Goal: Transaction & Acquisition: Purchase product/service

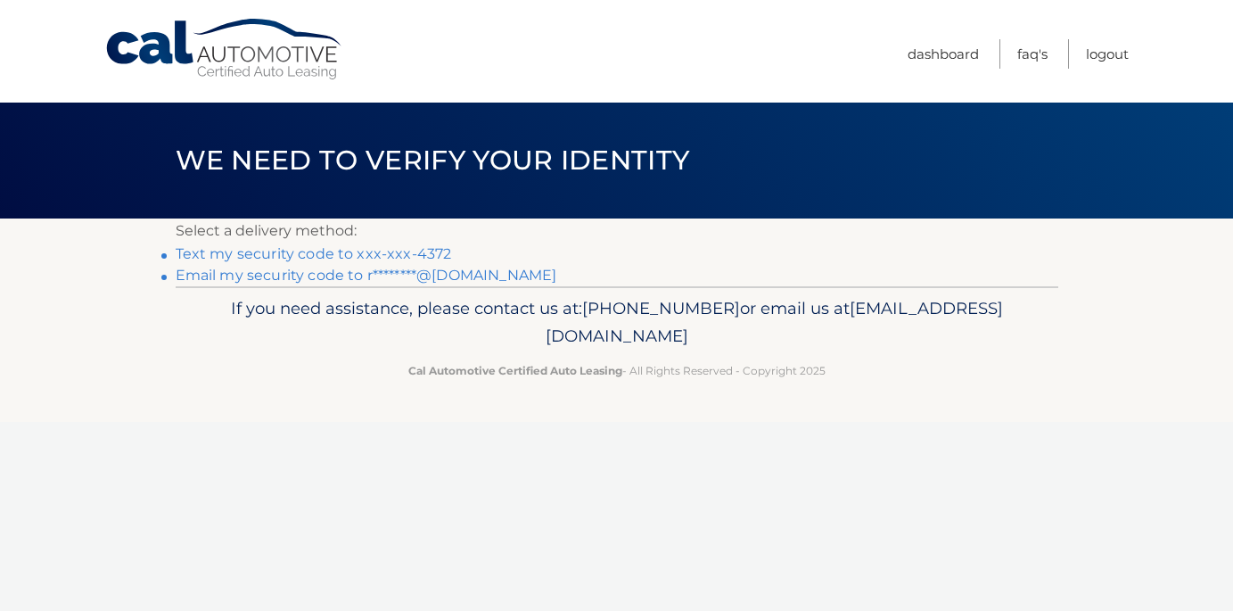
click at [280, 255] on link "Text my security code to xxx-xxx-4372" at bounding box center [314, 253] width 276 height 17
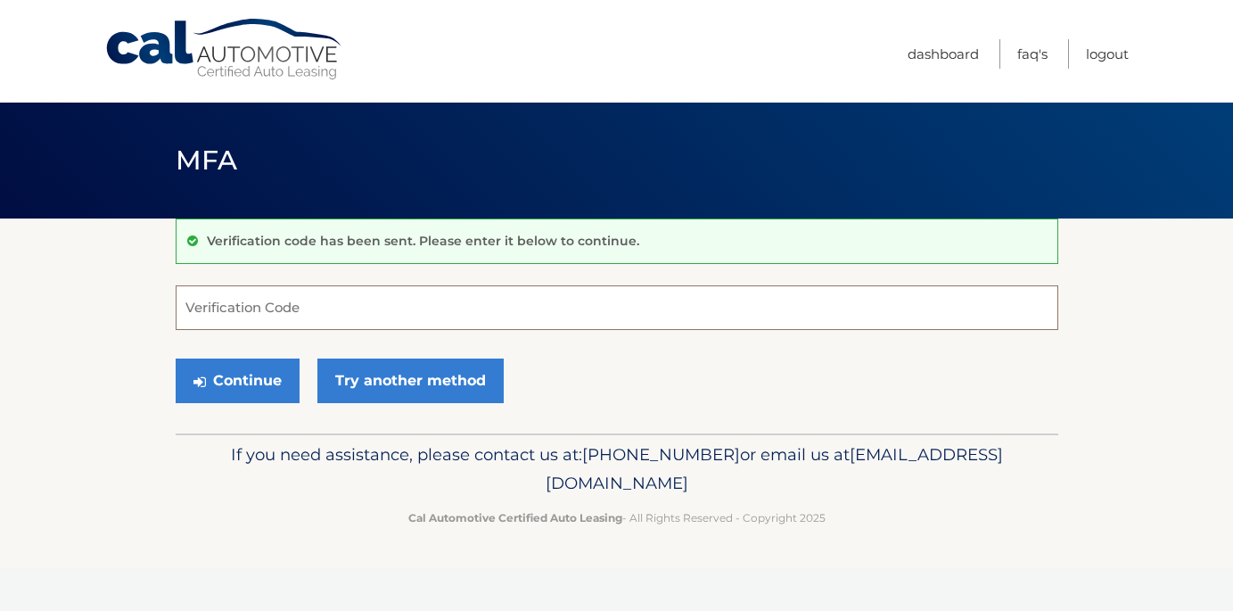
click at [265, 305] on input "Verification Code" at bounding box center [617, 307] width 882 height 45
type input "021860"
click at [250, 370] on button "Continue" at bounding box center [238, 380] width 124 height 45
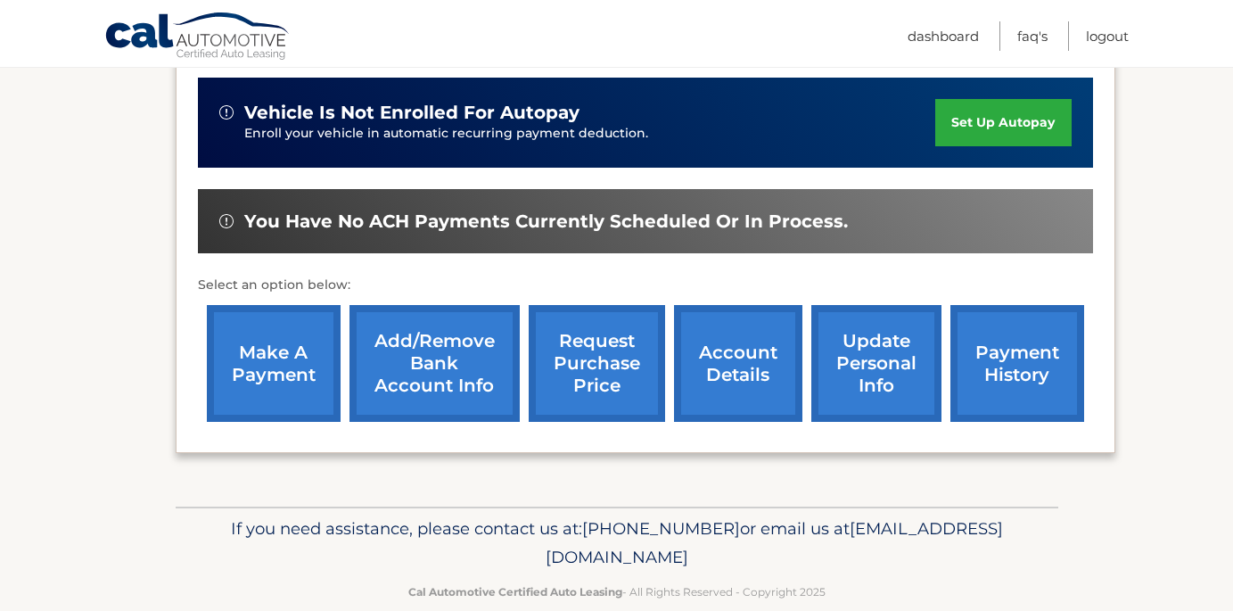
scroll to position [441, 0]
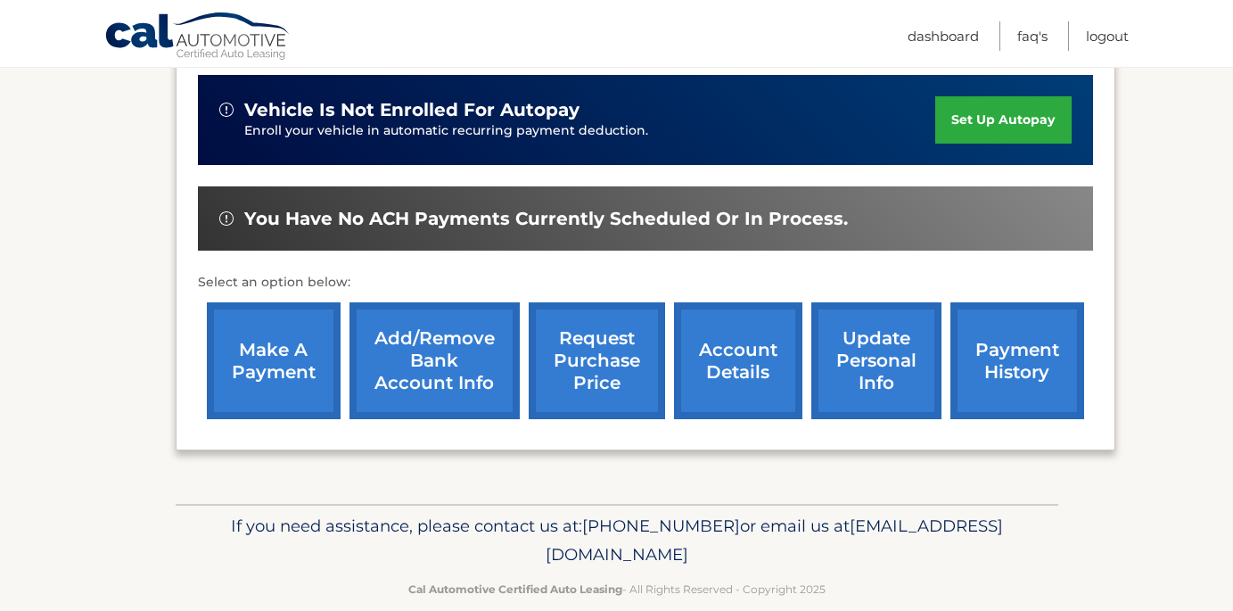
click at [265, 367] on link "make a payment" at bounding box center [274, 360] width 134 height 117
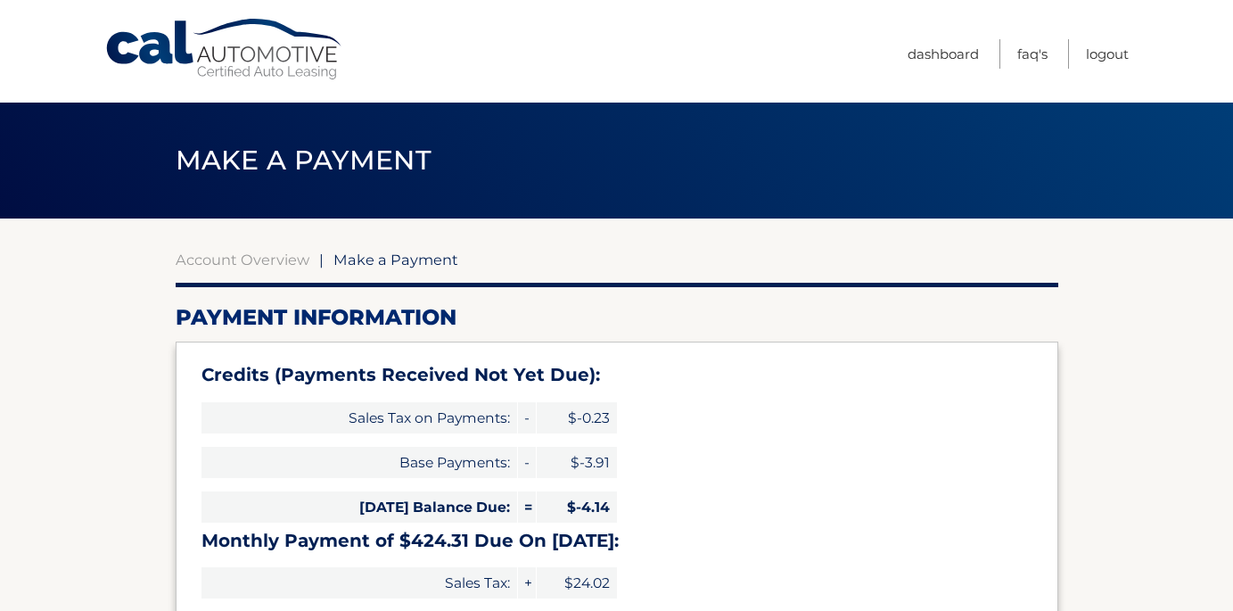
select select "ODI3M2M4NmEtMjRmYy00ZGRmLWFiMjAtMzFlNWQyNjc1NWY2"
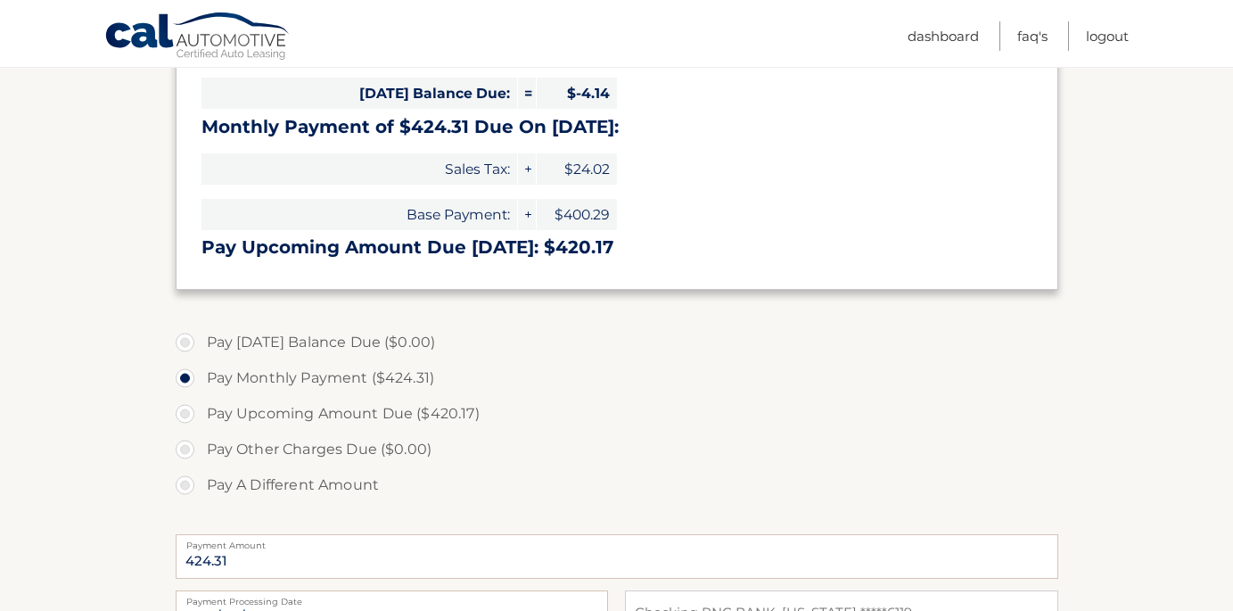
scroll to position [415, 0]
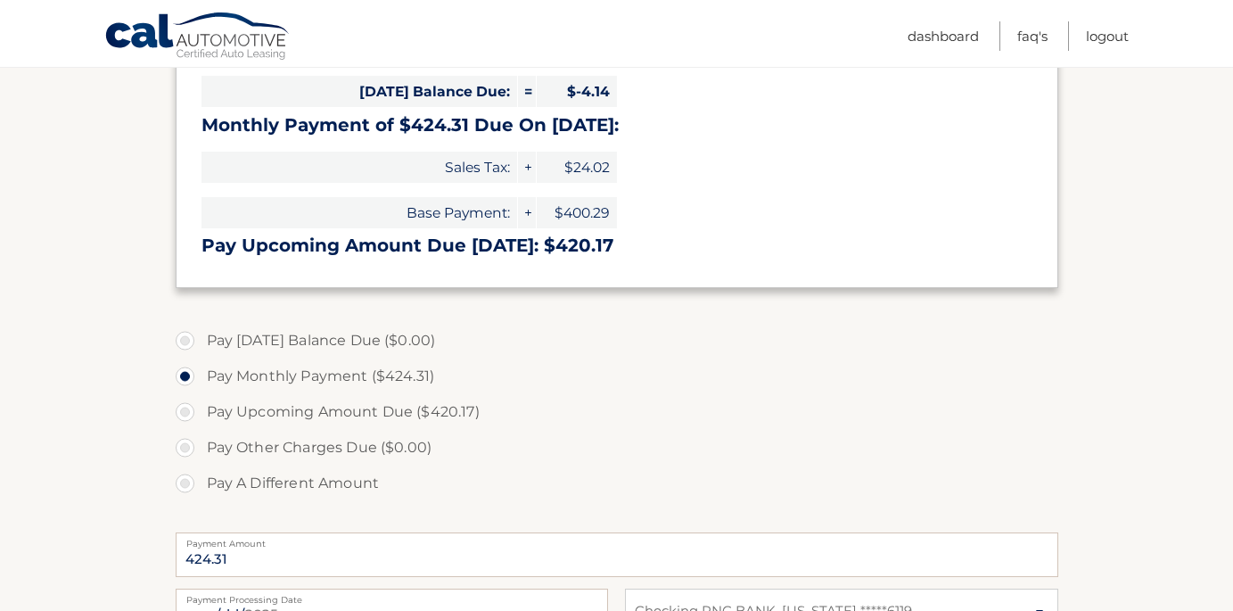
click at [185, 483] on label "Pay A Different Amount" at bounding box center [617, 483] width 882 height 36
click at [185, 483] on input "Pay A Different Amount" at bounding box center [192, 479] width 18 height 29
radio input "true"
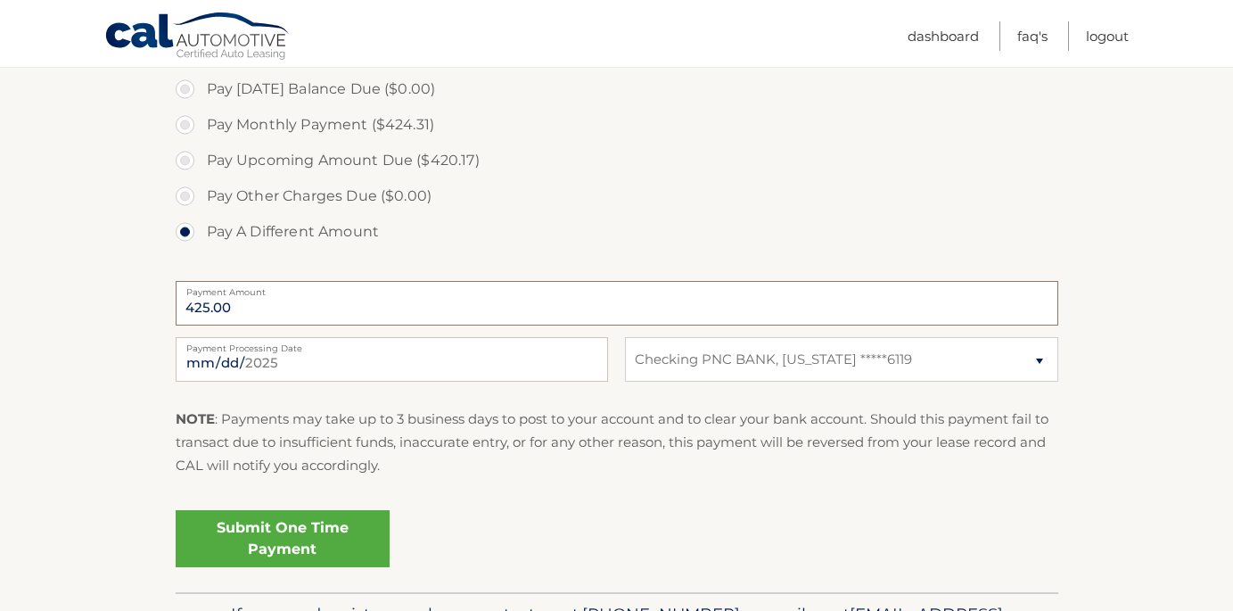
scroll to position [709, 0]
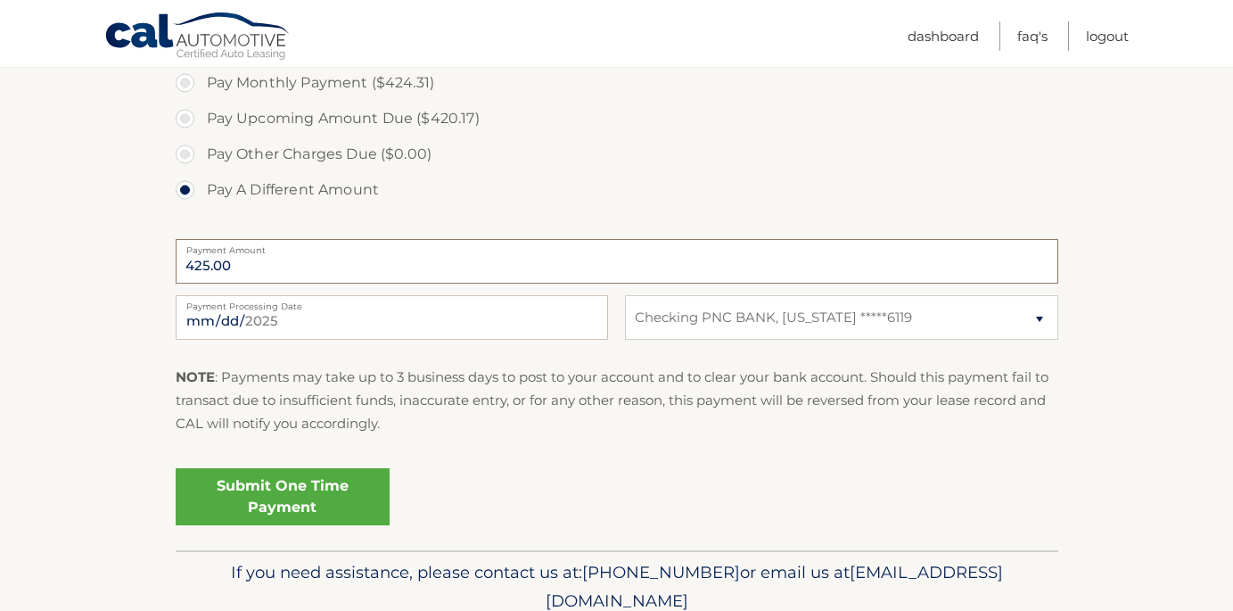
type input "425.00"
click at [299, 492] on link "Submit One Time Payment" at bounding box center [283, 496] width 214 height 57
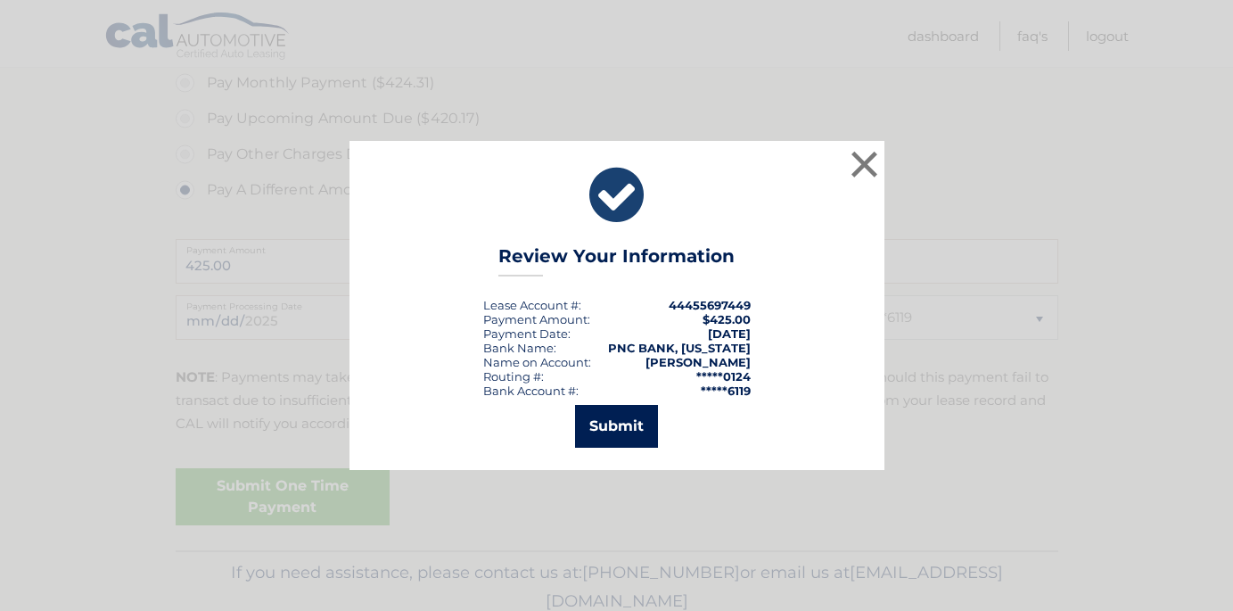
click at [628, 431] on button "Submit" at bounding box center [616, 426] width 83 height 43
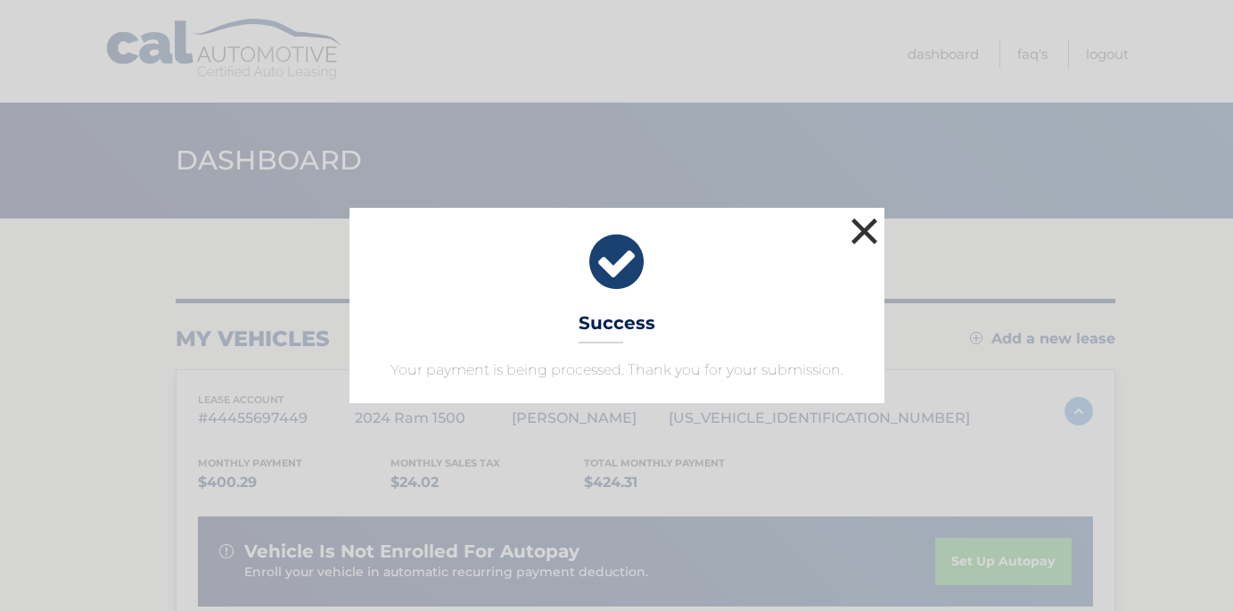
click at [872, 227] on button "×" at bounding box center [865, 231] width 36 height 36
